Goal: Find specific page/section

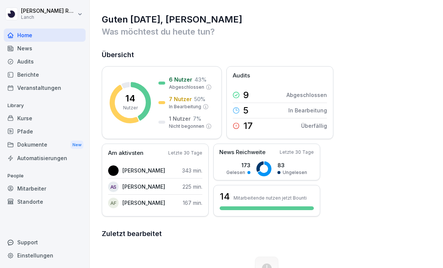
click at [59, 140] on div "Dokumente New" at bounding box center [45, 145] width 82 height 14
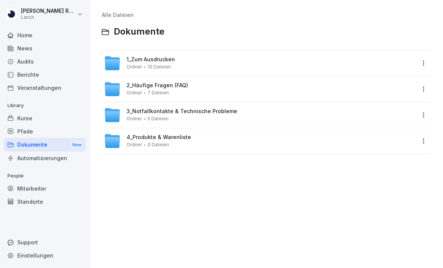
click at [150, 71] on div "1_Zum Ausdrucken Ordner 10 Dateien" at bounding box center [266, 63] width 329 height 26
click at [149, 71] on div "1_Zum Ausdrucken Ordner 10 Dateien" at bounding box center [266, 63] width 329 height 26
click at [144, 63] on div "1_Zum Ausdrucken Ordner 10 Dateien" at bounding box center [151, 62] width 48 height 13
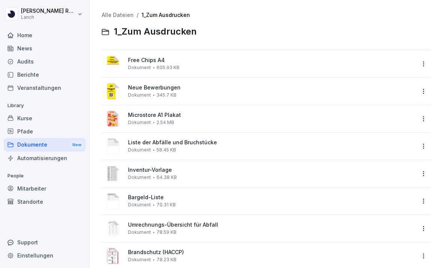
click at [61, 146] on div "Dokumente New" at bounding box center [45, 145] width 82 height 14
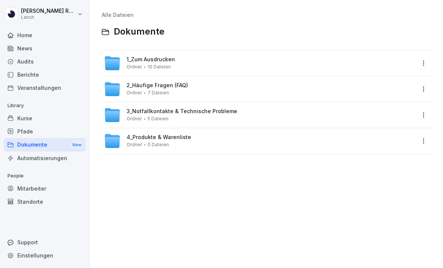
click at [158, 134] on span "4_Produkte & Warenliste" at bounding box center [159, 137] width 65 height 6
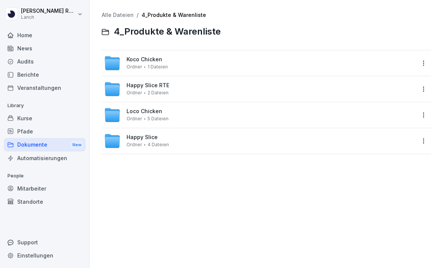
click at [158, 112] on span "Loco Chicken" at bounding box center [145, 111] width 36 height 6
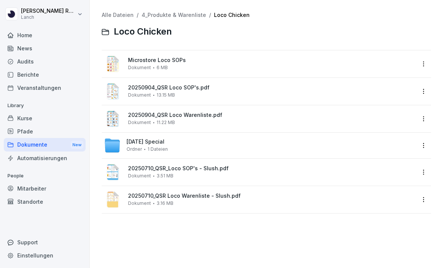
click at [183, 149] on div "[DATE] Special Ordner 1 Dateien" at bounding box center [259, 145] width 311 height 17
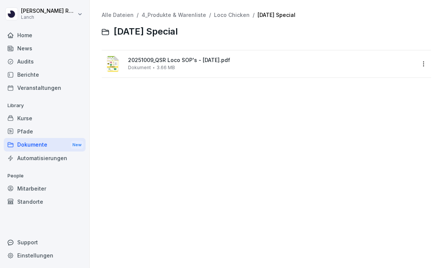
click at [143, 63] on div "20251009_QSR Loco SOP's - [DATE].pdf Dokument 3.66 MB" at bounding box center [271, 63] width 287 height 13
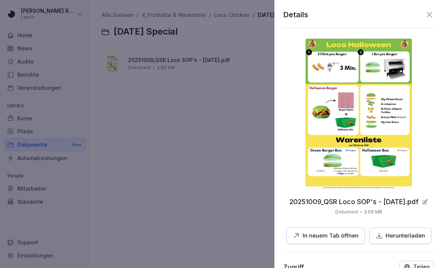
click at [345, 231] on button "In neuem Tab öffnen" at bounding box center [325, 235] width 78 height 17
